Goal: Check status: Check status

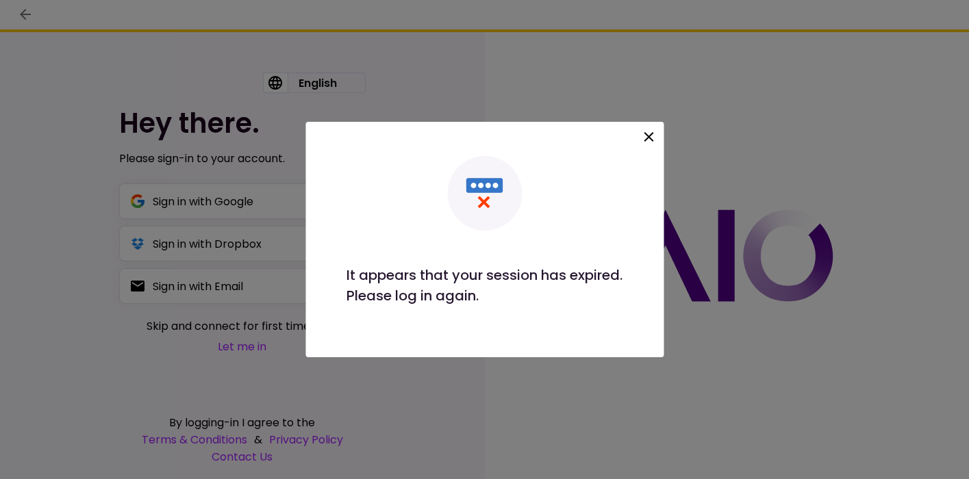
click at [646, 140] on icon at bounding box center [649, 137] width 10 height 10
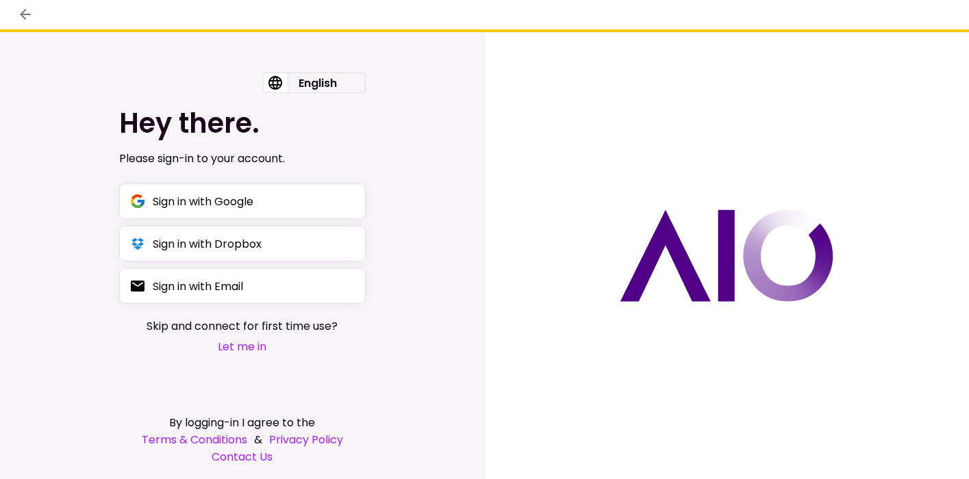
click at [240, 347] on button "Let me in" at bounding box center [242, 346] width 191 height 17
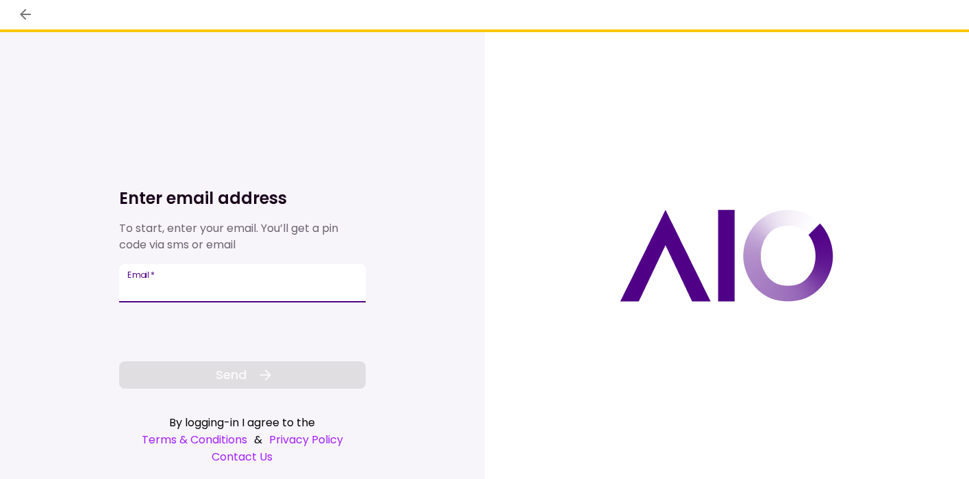
click at [211, 294] on input "Email   *" at bounding box center [242, 283] width 247 height 38
click at [21, 14] on icon "back" at bounding box center [25, 14] width 11 height 11
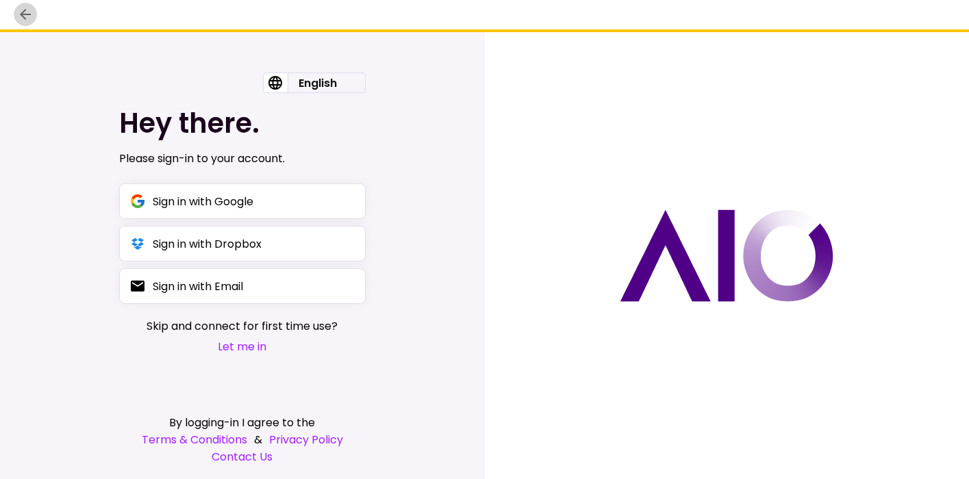
click at [22, 23] on icon "back" at bounding box center [25, 14] width 16 height 16
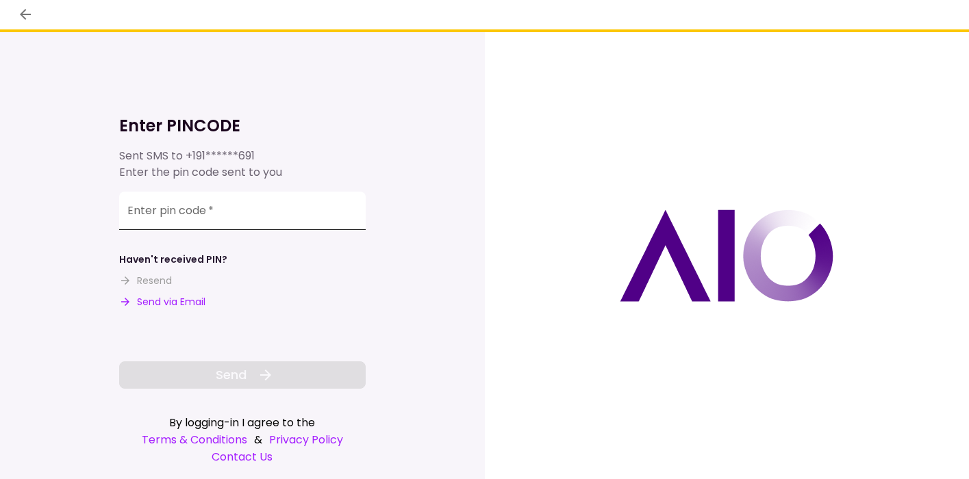
click at [244, 223] on input "Enter pin code   *" at bounding box center [242, 211] width 247 height 38
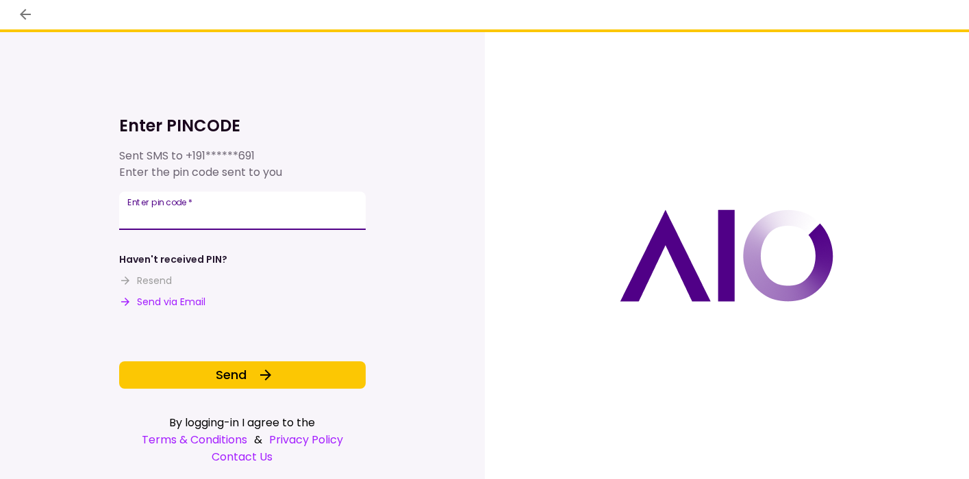
type input "******"
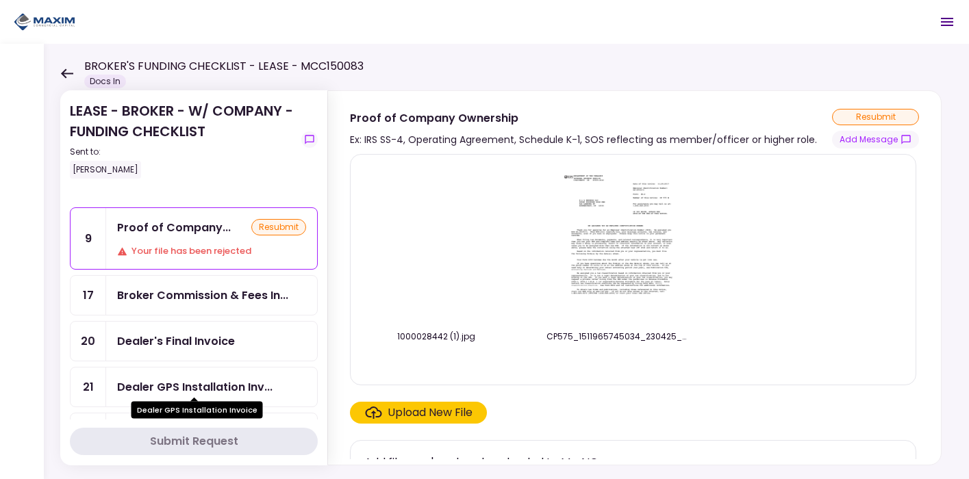
scroll to position [12, 0]
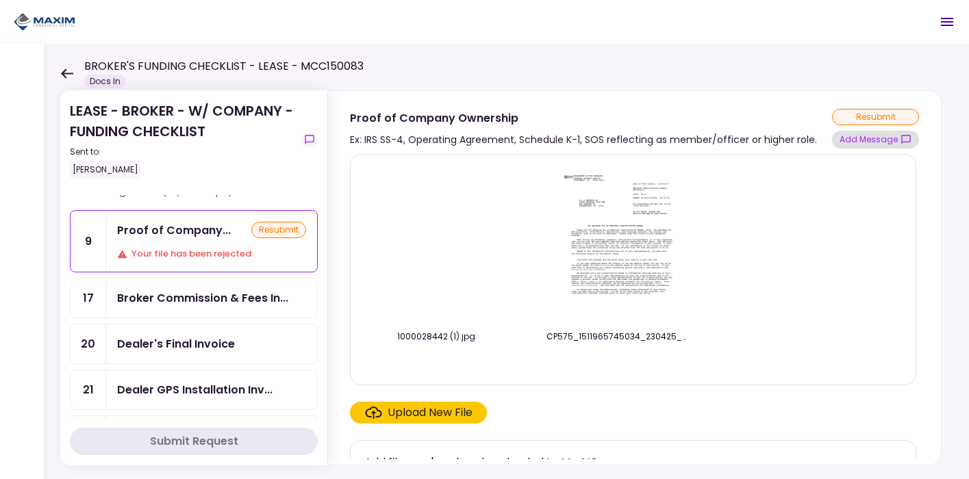
click at [862, 143] on button "Add Message" at bounding box center [875, 140] width 87 height 18
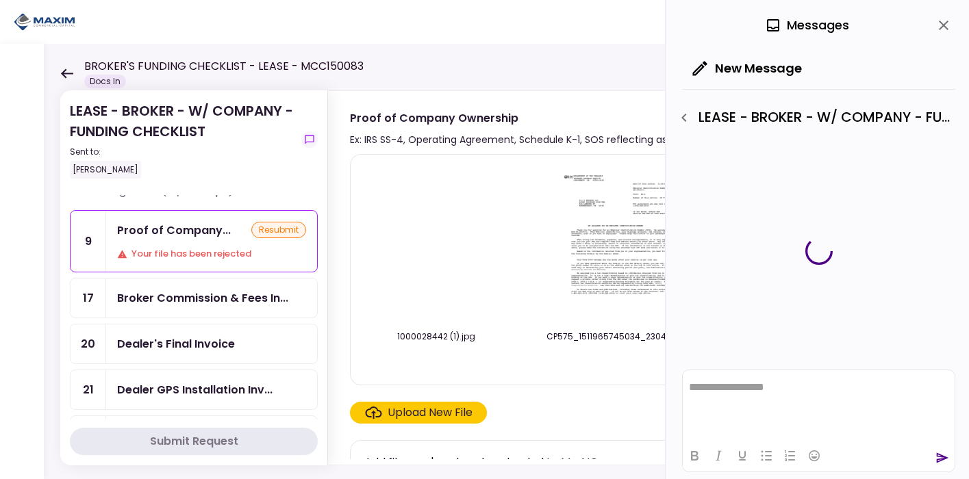
scroll to position [0, 0]
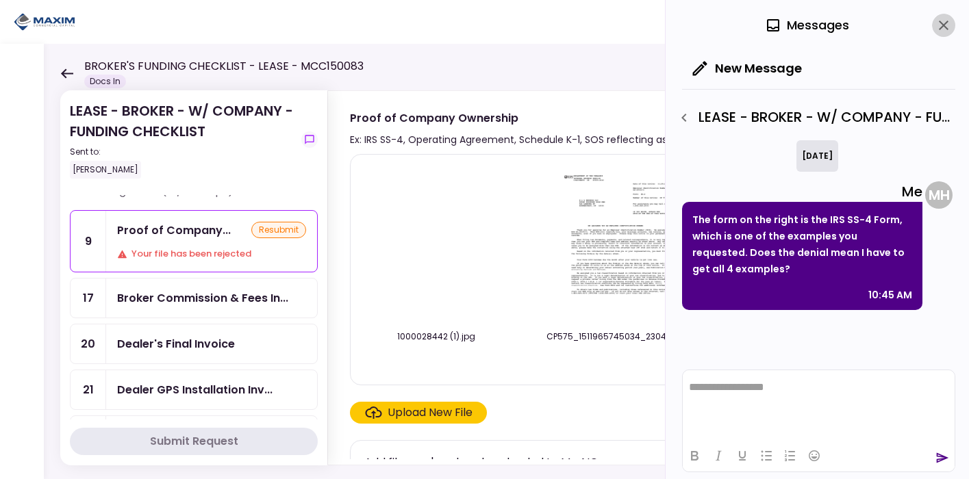
click at [942, 34] on button "close" at bounding box center [943, 25] width 23 height 23
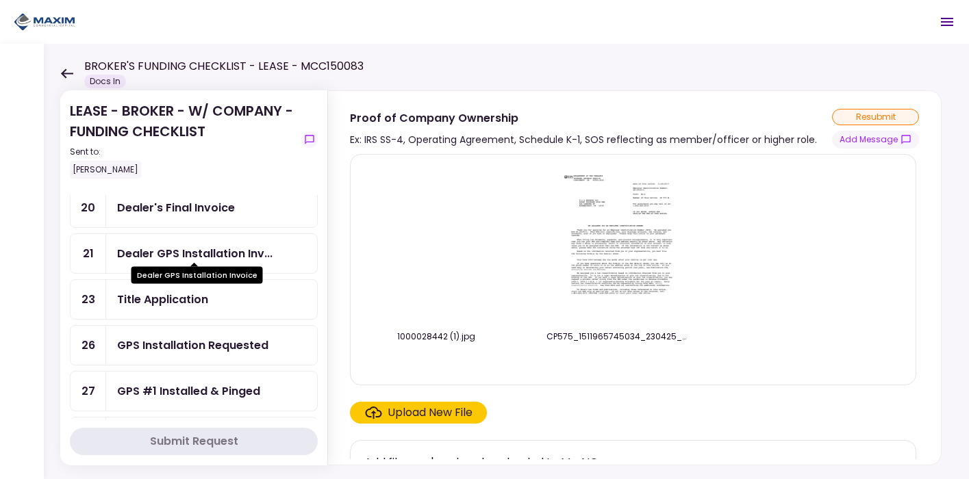
scroll to position [151, 0]
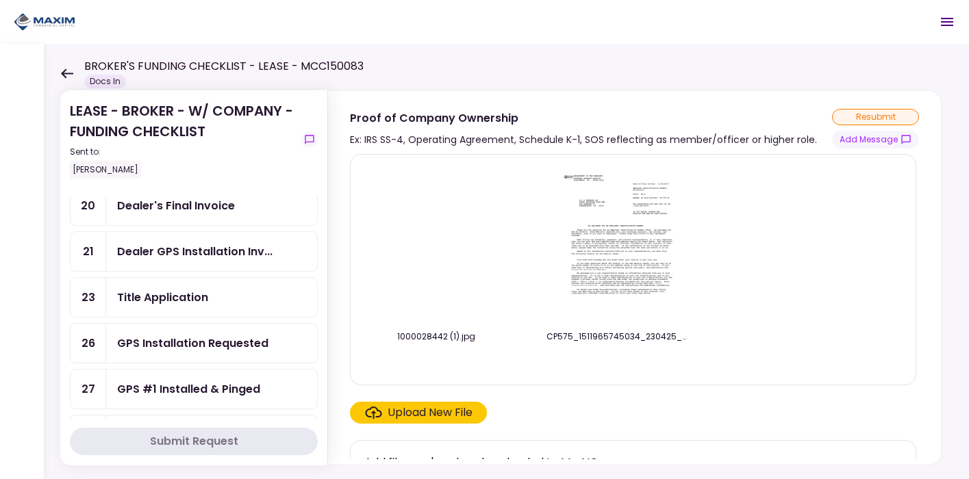
click at [187, 259] on div "Dealer GPS Installation Inv..." at bounding box center [211, 251] width 211 height 39
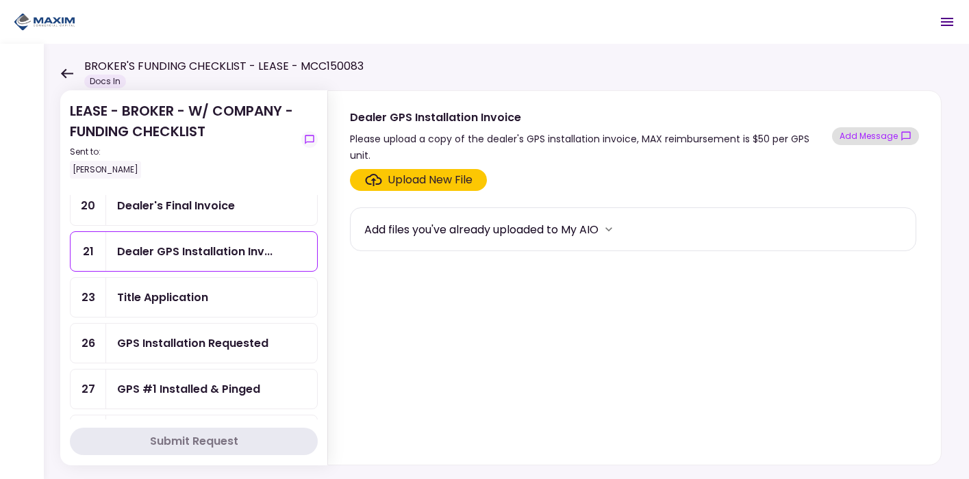
click at [877, 130] on button "Add Message" at bounding box center [875, 136] width 87 height 18
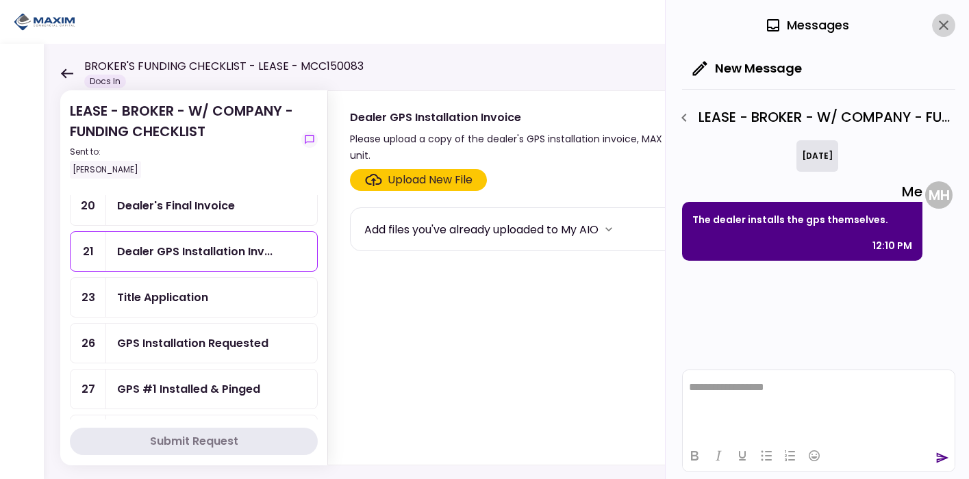
click at [935, 26] on icon "close" at bounding box center [943, 25] width 16 height 16
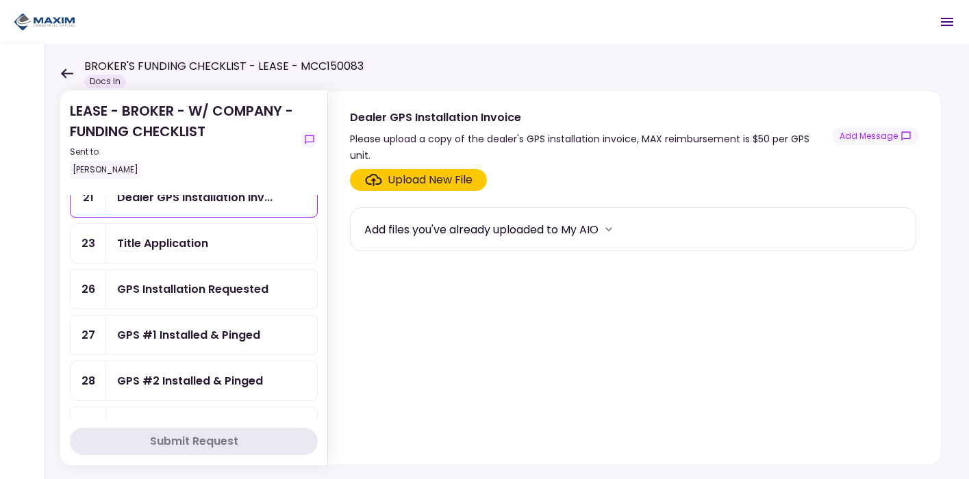
scroll to position [286, 0]
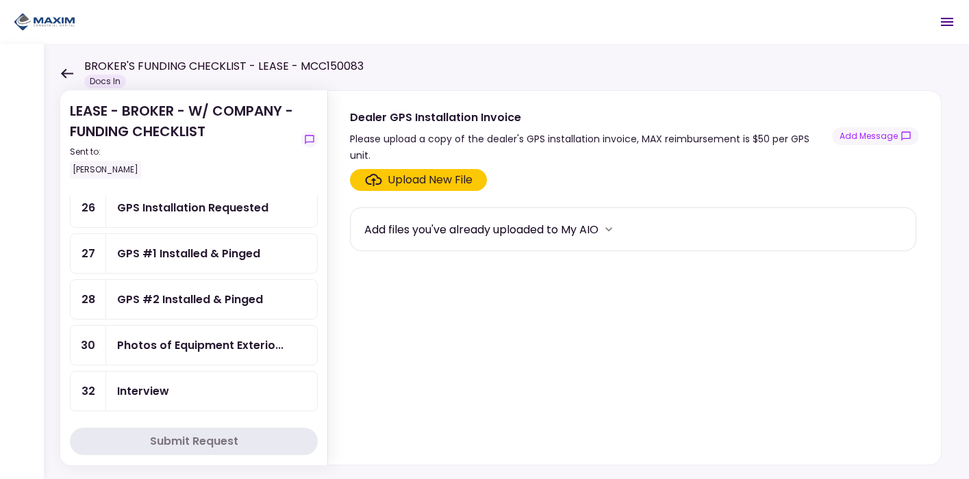
click at [230, 253] on div "GPS #1 Installed & Pinged" at bounding box center [188, 253] width 143 height 17
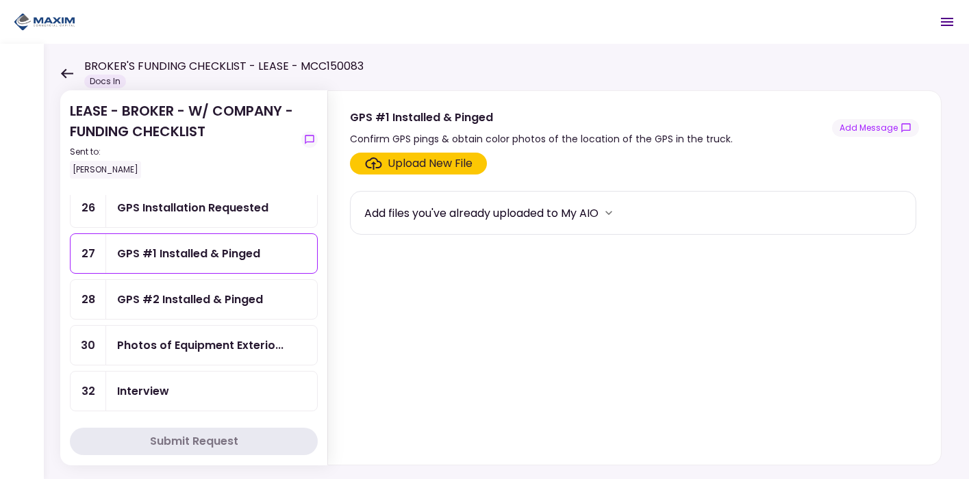
click at [229, 303] on div "GPS #2 Installed & Pinged" at bounding box center [211, 299] width 211 height 39
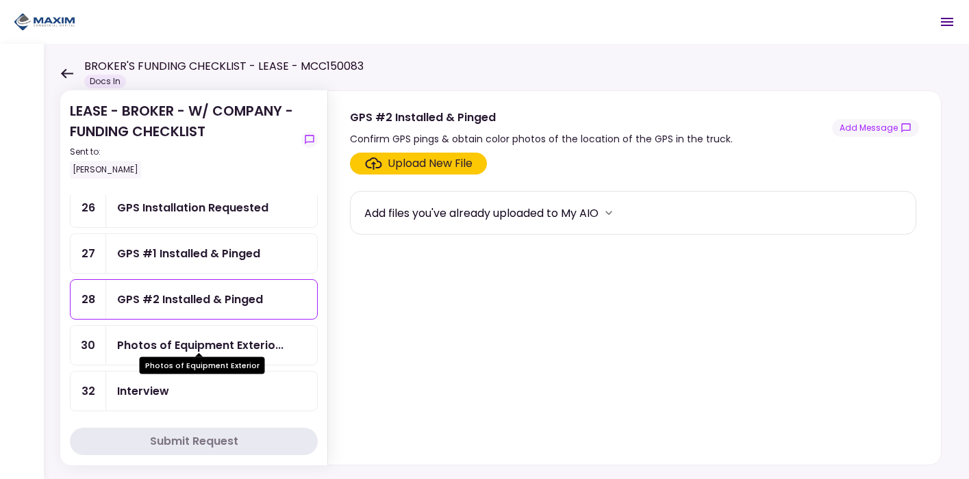
click at [221, 344] on div "Photos of Equipment Exterio..." at bounding box center [200, 345] width 166 height 17
